Goal: Task Accomplishment & Management: Use online tool/utility

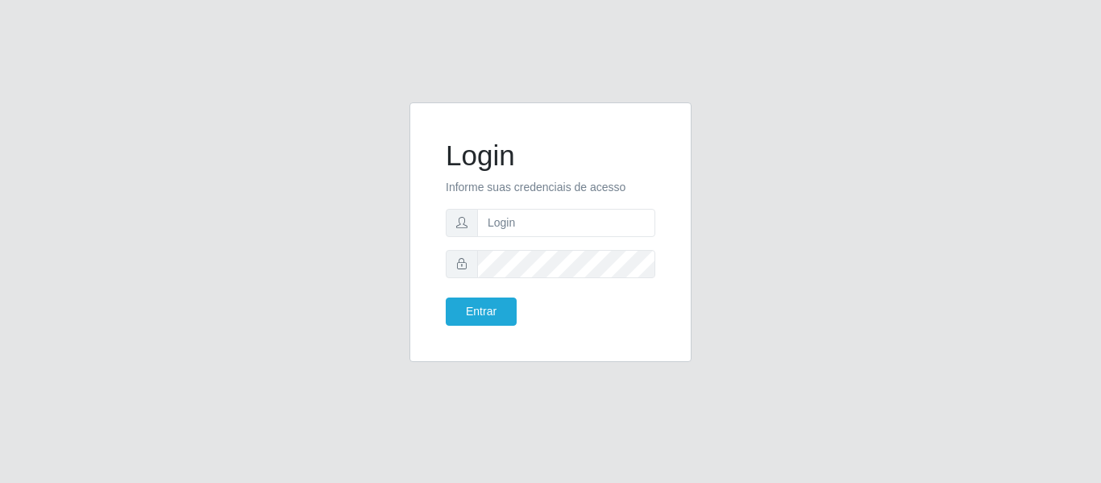
type input "[PERSON_NAME][EMAIL_ADDRESS][DOMAIN_NAME]"
click at [446, 297] on button "Entrar" at bounding box center [481, 311] width 71 height 28
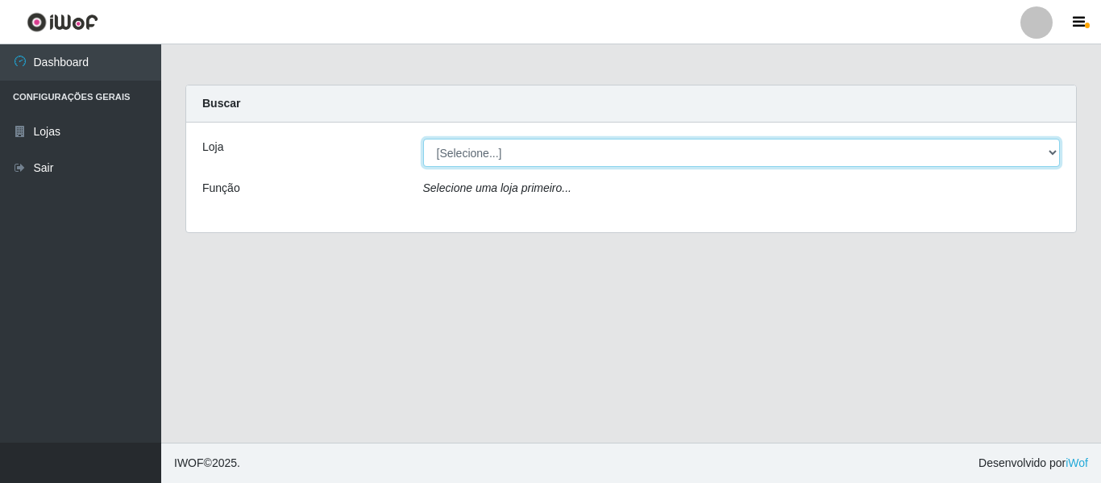
click at [1057, 149] on select "[Selecione...] Hiper Queiroz - [GEOGRAPHIC_DATA]" at bounding box center [742, 153] width 638 height 28
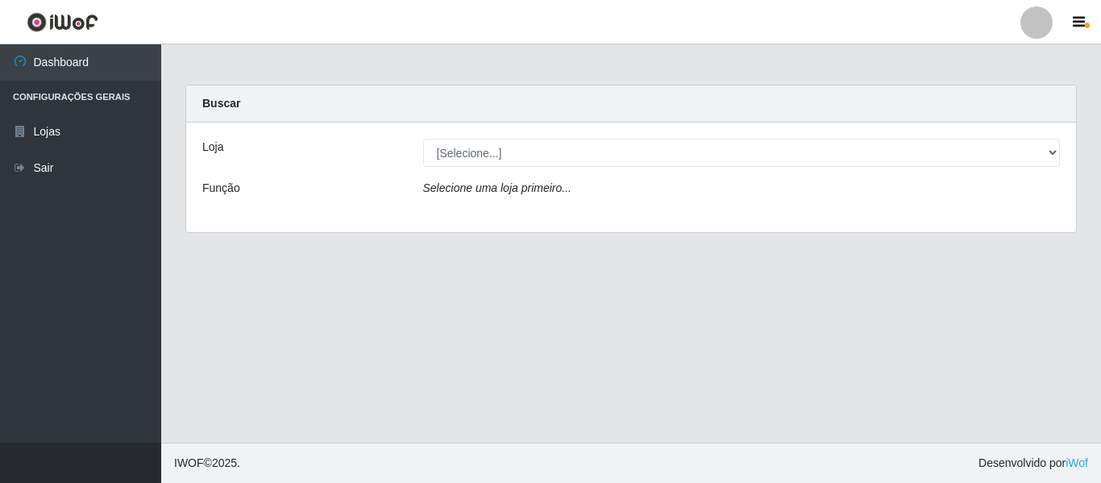
click at [842, 214] on div "Loja [Selecione...] Hiper Queiroz - Nova Betânia Função Selecione uma loja prim…" at bounding box center [631, 178] width 890 height 110
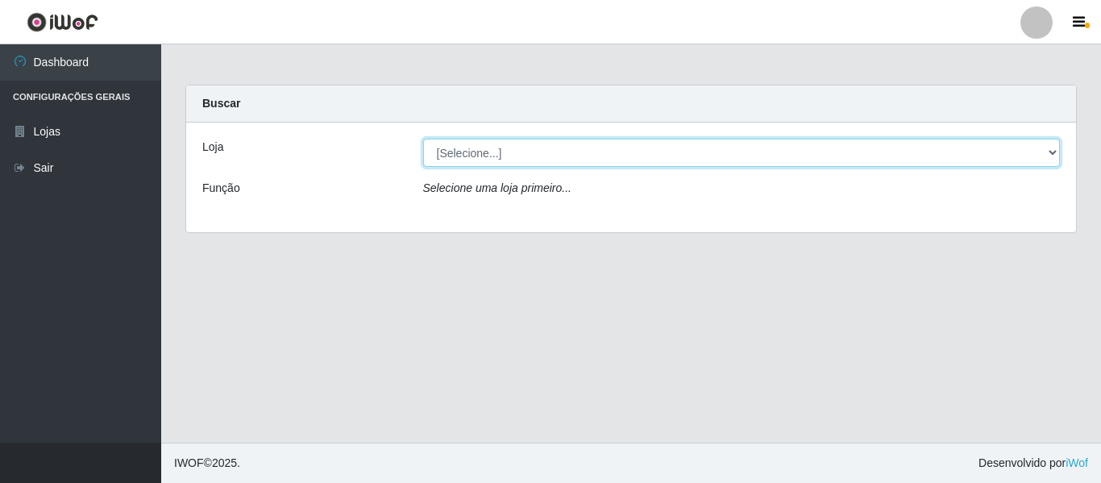
click at [1052, 152] on select "[Selecione...] Hiper Queiroz - [GEOGRAPHIC_DATA]" at bounding box center [742, 153] width 638 height 28
select select "497"
click at [423, 139] on select "[Selecione...] Hiper Queiroz - [GEOGRAPHIC_DATA]" at bounding box center [742, 153] width 638 height 28
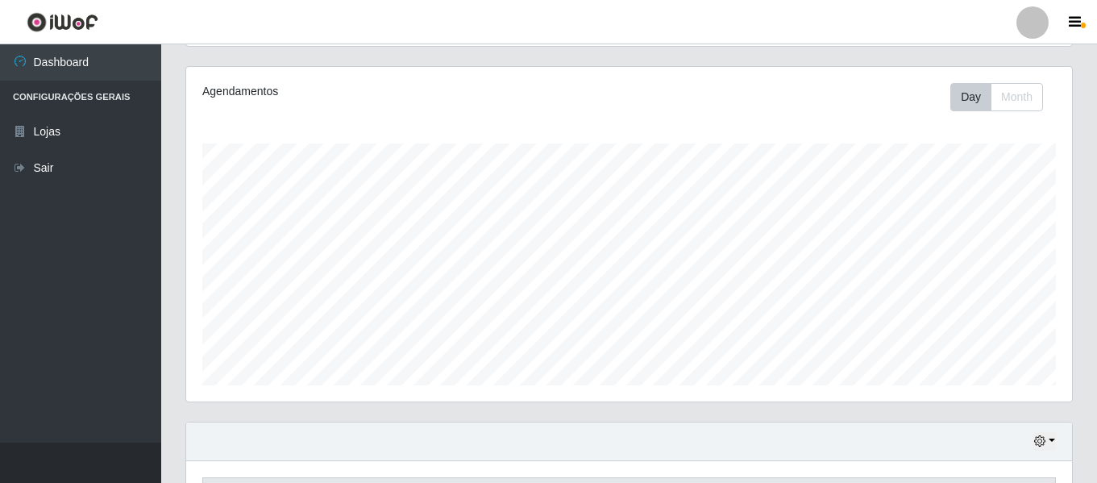
scroll to position [59, 0]
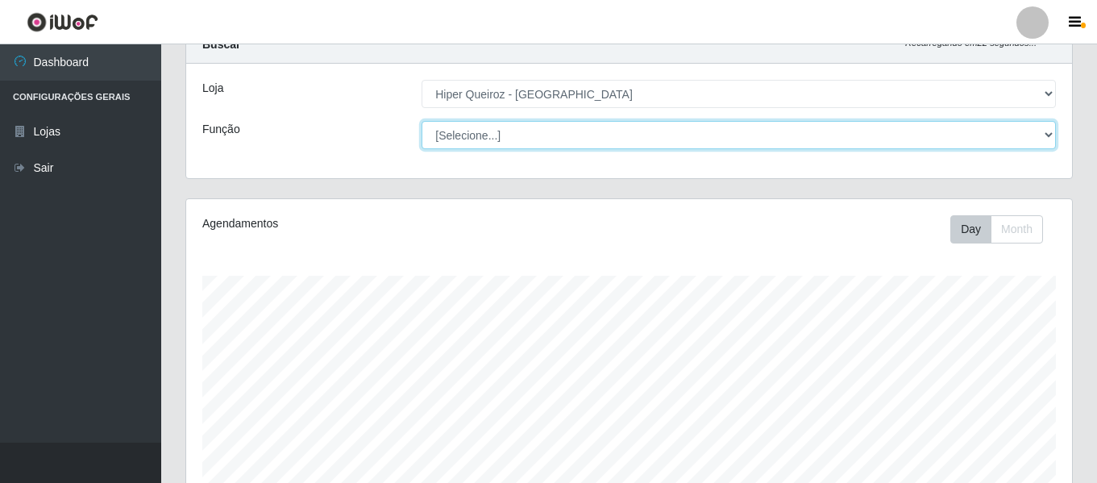
click at [1045, 132] on select "[Selecione...] ASG ASG + ASG ++ Embalador Embalador + Embalador ++ Repositor Re…" at bounding box center [739, 135] width 634 height 28
click at [422, 121] on select "[Selecione...] ASG ASG + ASG ++ Embalador Embalador + Embalador ++ Repositor Re…" at bounding box center [739, 135] width 634 height 28
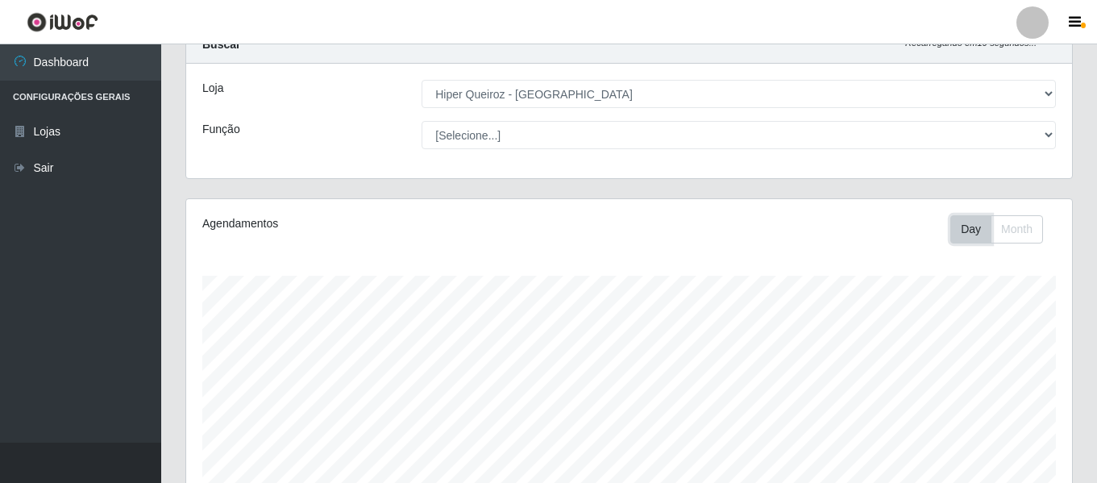
click at [986, 232] on button "Day" at bounding box center [970, 229] width 41 height 28
click at [952, 235] on button "Day" at bounding box center [970, 229] width 41 height 28
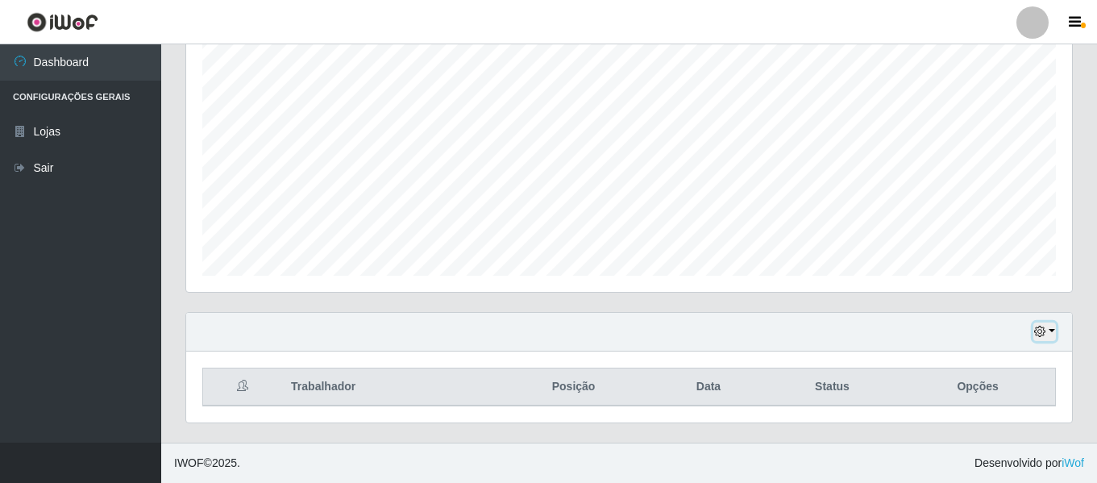
click at [1051, 329] on button "button" at bounding box center [1044, 331] width 23 height 19
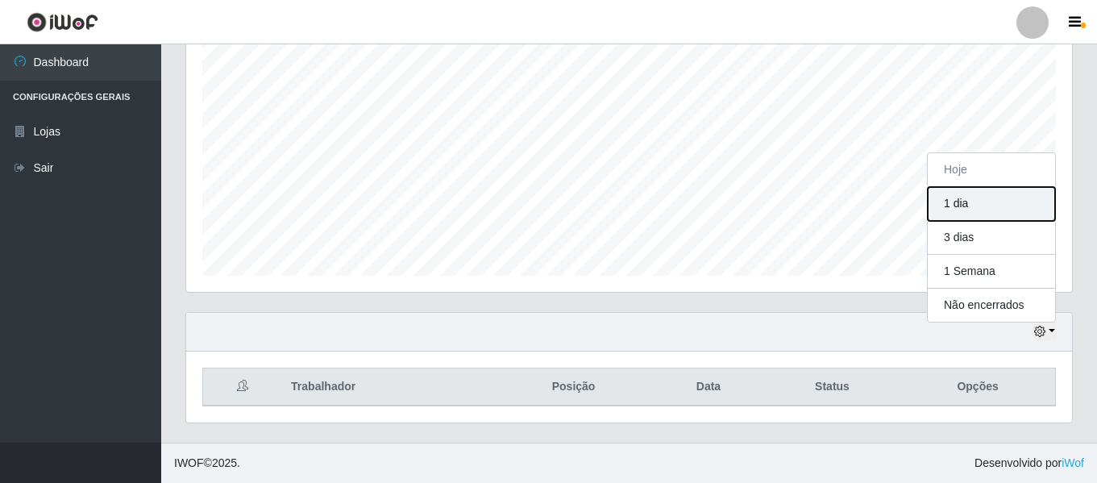
click at [994, 206] on button "1 dia" at bounding box center [991, 204] width 127 height 34
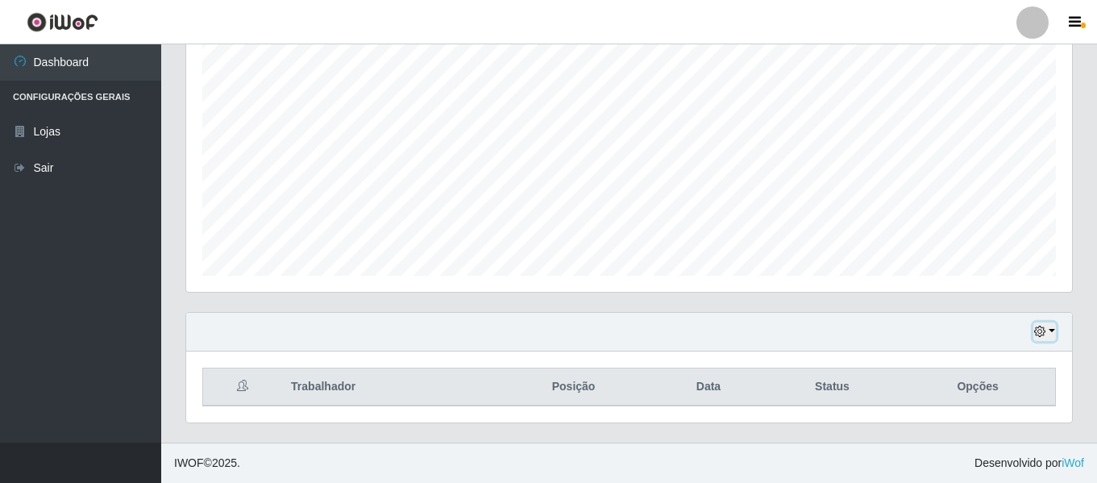
click at [1051, 327] on button "button" at bounding box center [1044, 331] width 23 height 19
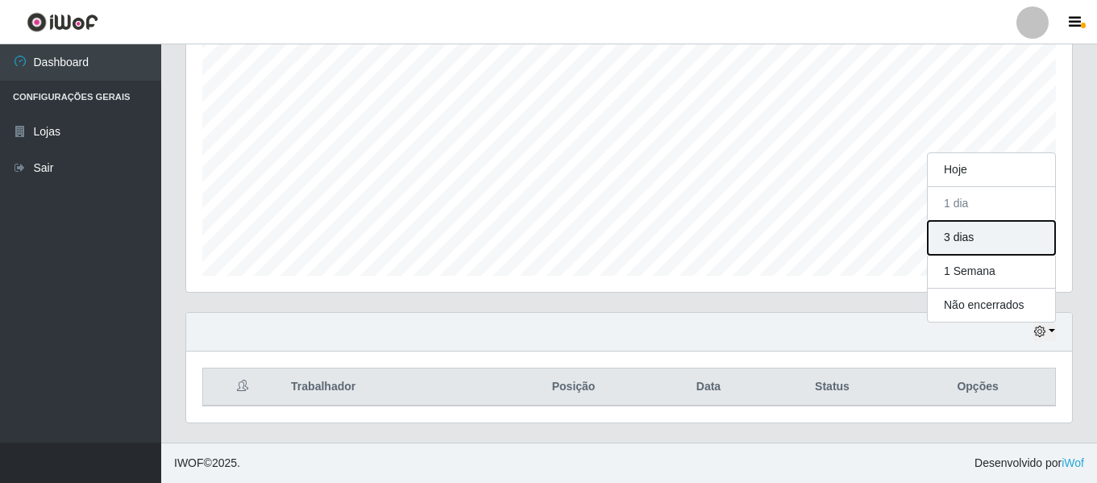
click at [994, 251] on button "3 dias" at bounding box center [991, 238] width 127 height 34
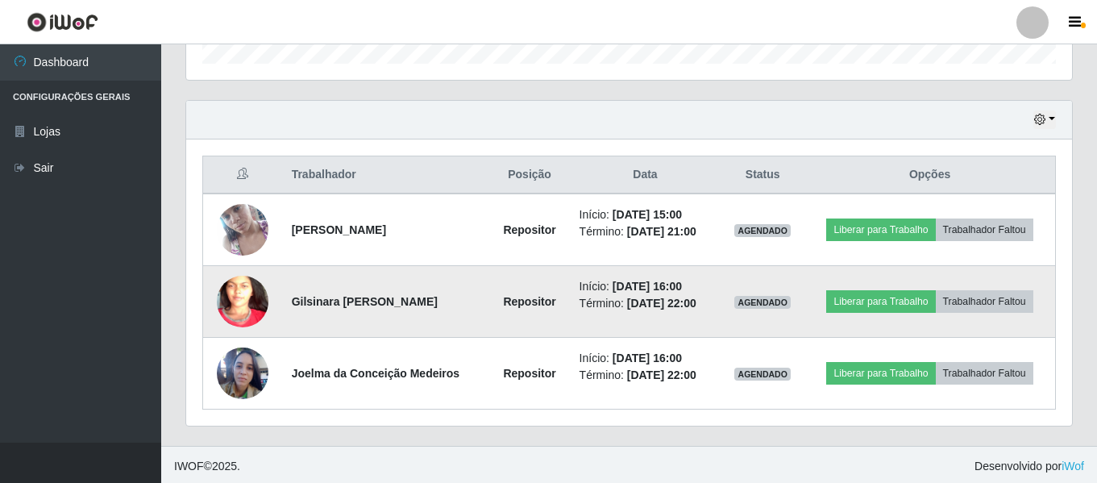
scroll to position [516, 0]
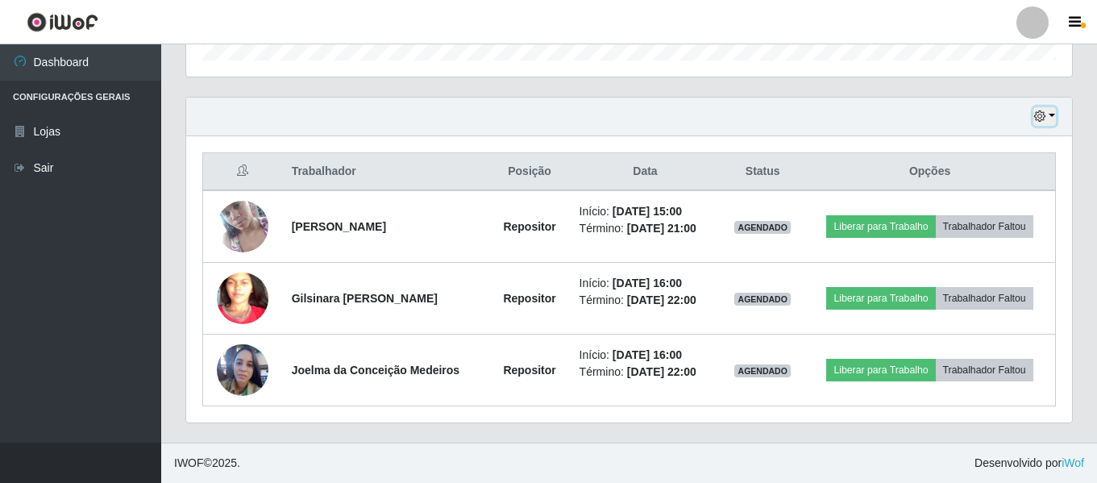
click at [1046, 113] on button "button" at bounding box center [1044, 116] width 23 height 19
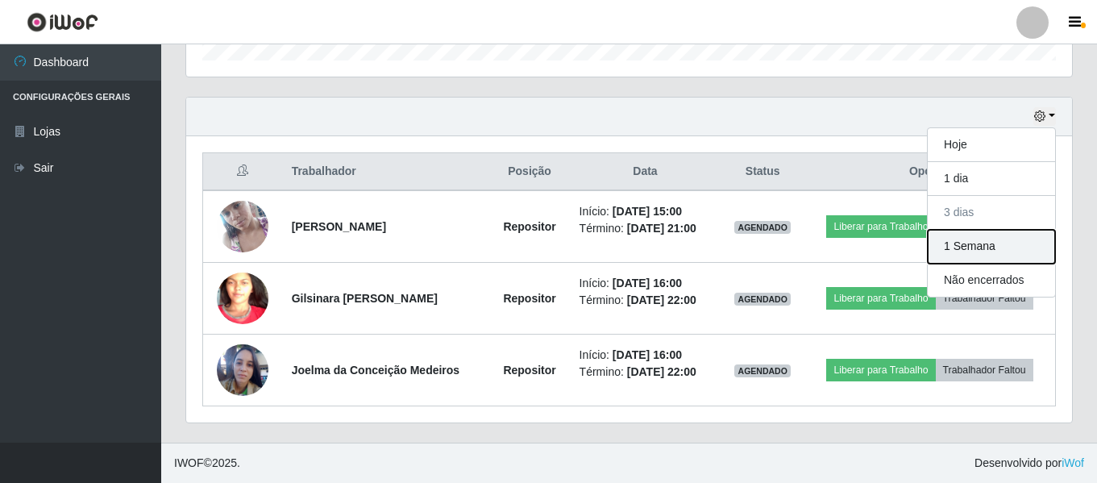
click at [975, 255] on button "1 Semana" at bounding box center [991, 247] width 127 height 34
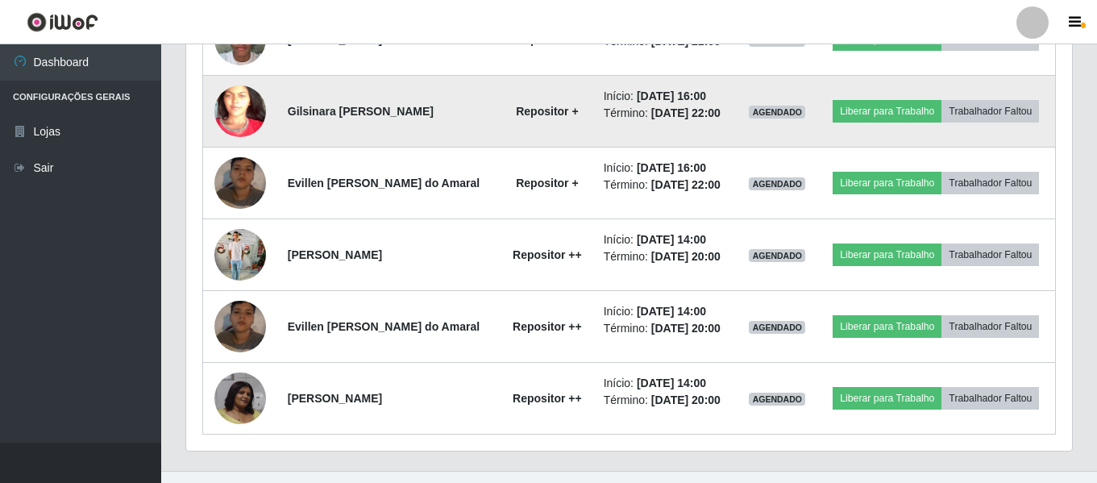
scroll to position [1162, 0]
